Goal: Transaction & Acquisition: Purchase product/service

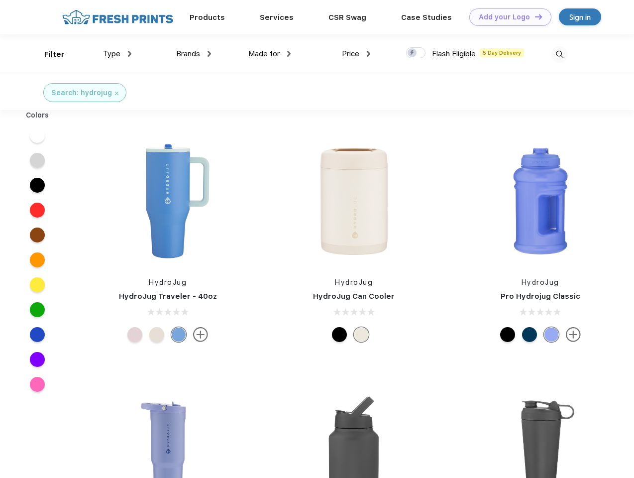
scroll to position [0, 0]
click at [506, 17] on link "Add your Logo Design Tool" at bounding box center [510, 16] width 82 height 17
click at [0, 0] on div "Design Tool" at bounding box center [0, 0] width 0 height 0
click at [534, 16] on link "Add your Logo Design Tool" at bounding box center [510, 16] width 82 height 17
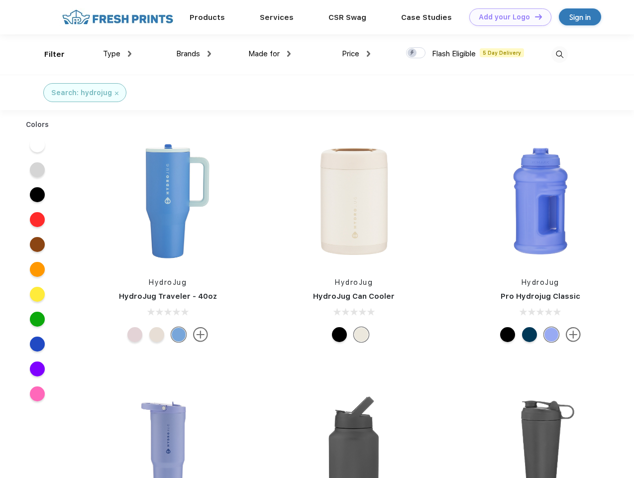
click at [48, 54] on div "Filter" at bounding box center [54, 54] width 20 height 11
click at [117, 54] on span "Type" at bounding box center [111, 53] width 17 height 9
click at [194, 54] on span "Brands" at bounding box center [188, 53] width 24 height 9
click at [270, 54] on span "Made for" at bounding box center [263, 53] width 31 height 9
click at [356, 54] on span "Price" at bounding box center [350, 53] width 17 height 9
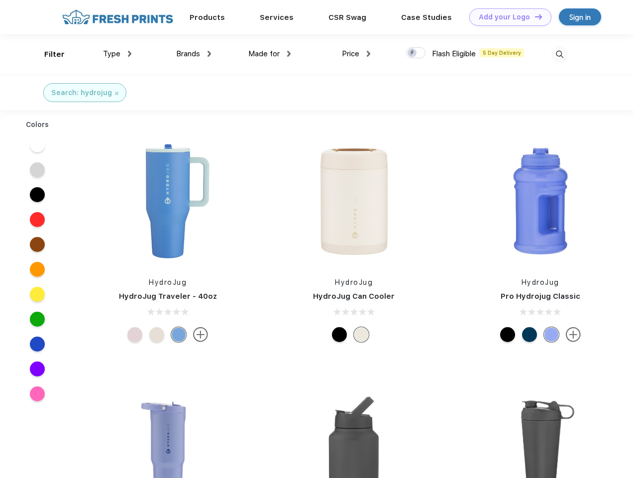
click at [416, 53] on div at bounding box center [415, 52] width 19 height 11
click at [412, 53] on input "checkbox" at bounding box center [409, 50] width 6 height 6
click at [559, 54] on img at bounding box center [559, 54] width 16 height 16
